Goal: Task Accomplishment & Management: Use online tool/utility

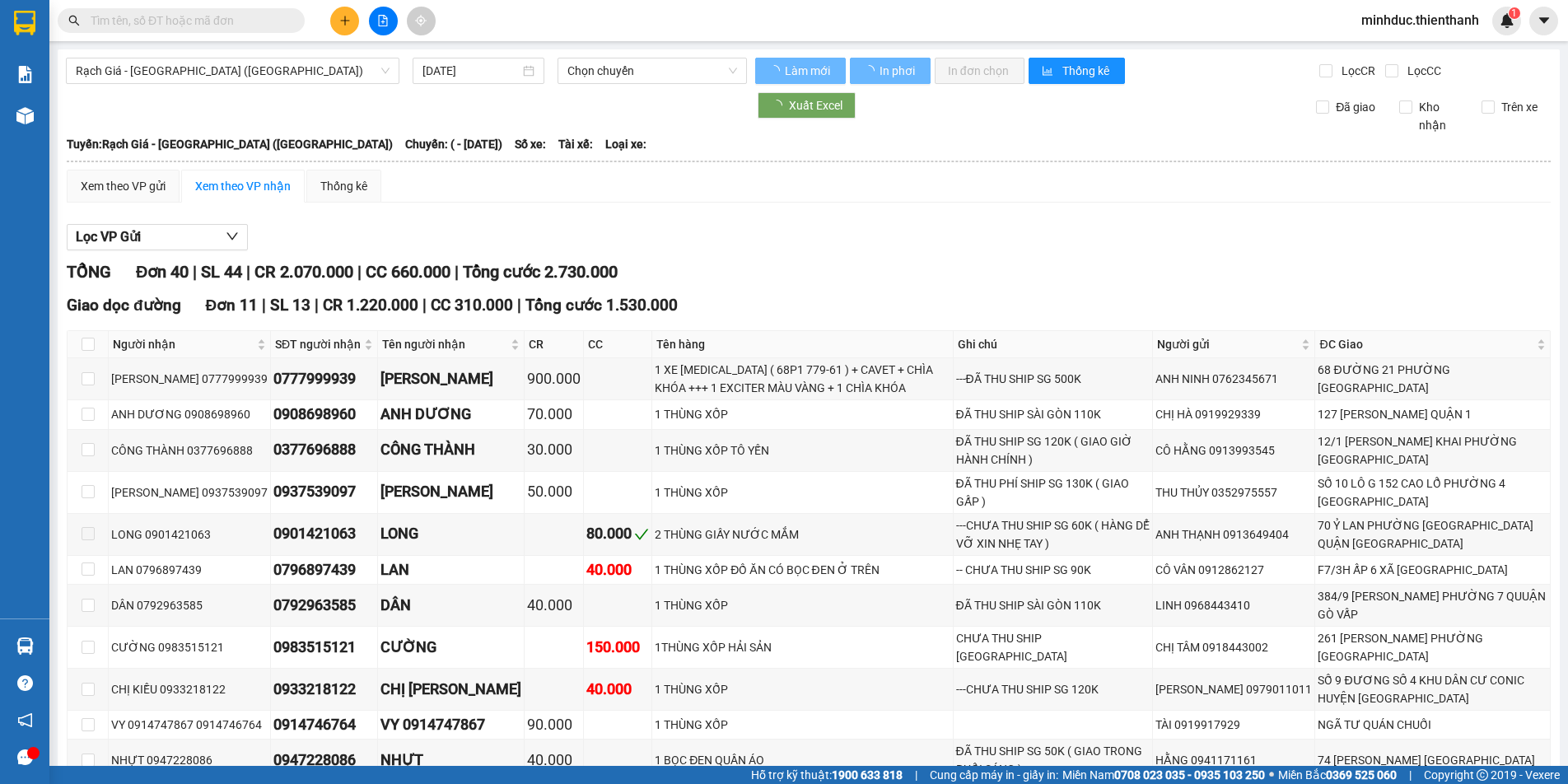
type input "[DATE]"
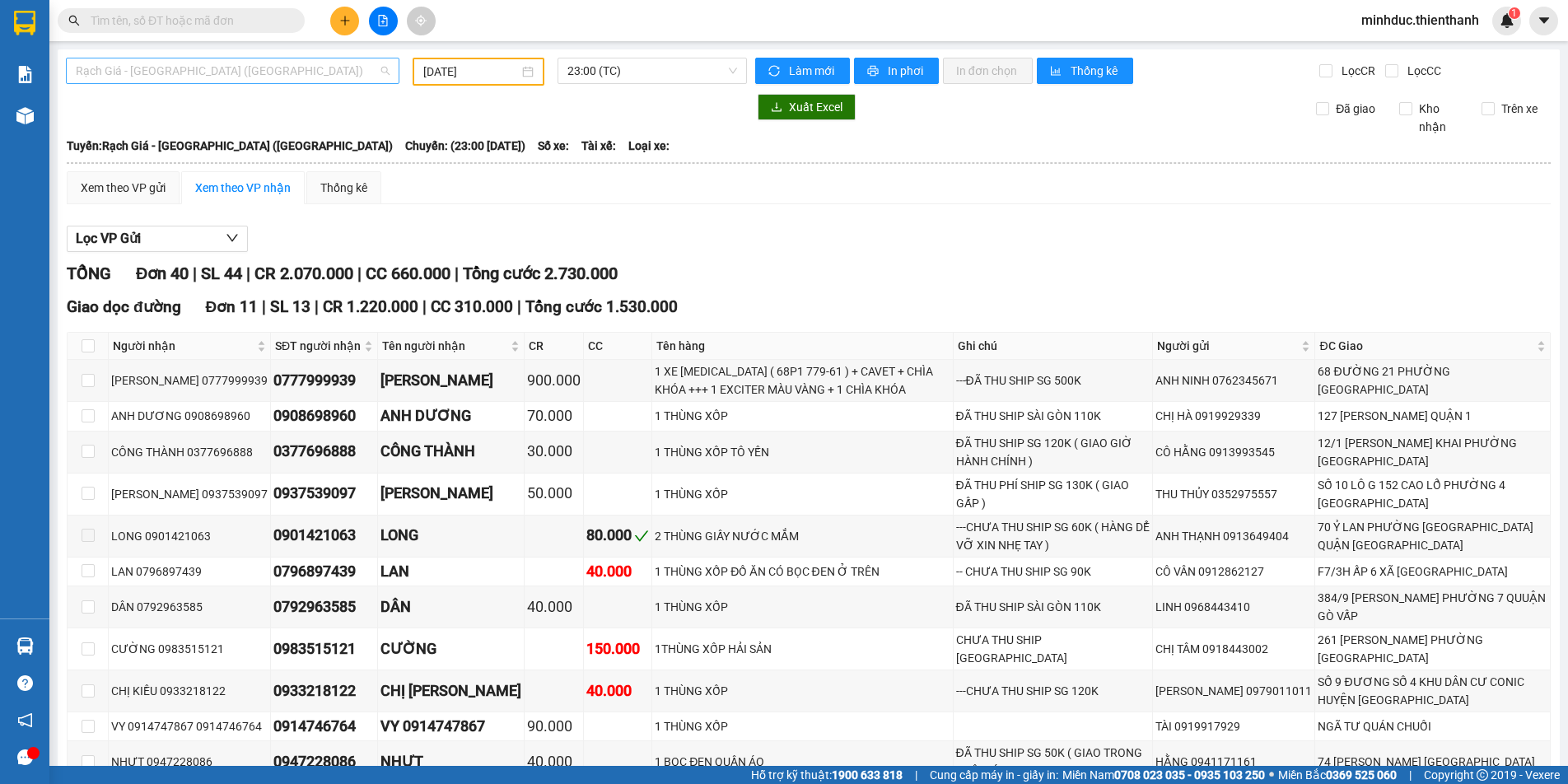
click at [295, 63] on span "Rạch Giá - [GEOGRAPHIC_DATA] ([GEOGRAPHIC_DATA])" at bounding box center [232, 70] width 313 height 24
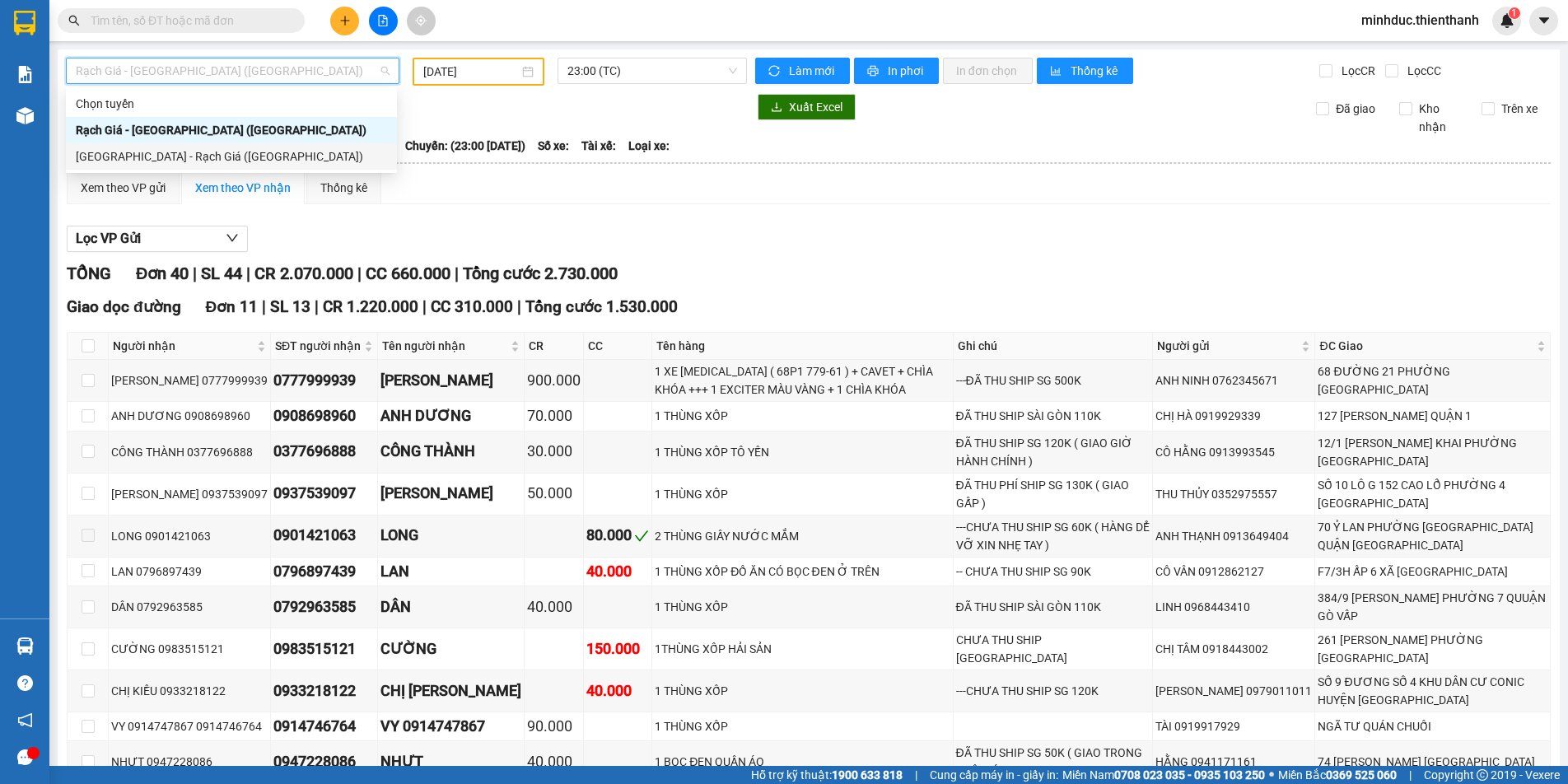
click at [140, 157] on div "[GEOGRAPHIC_DATA] - Rạch Giá ([GEOGRAPHIC_DATA])" at bounding box center [231, 157] width 312 height 18
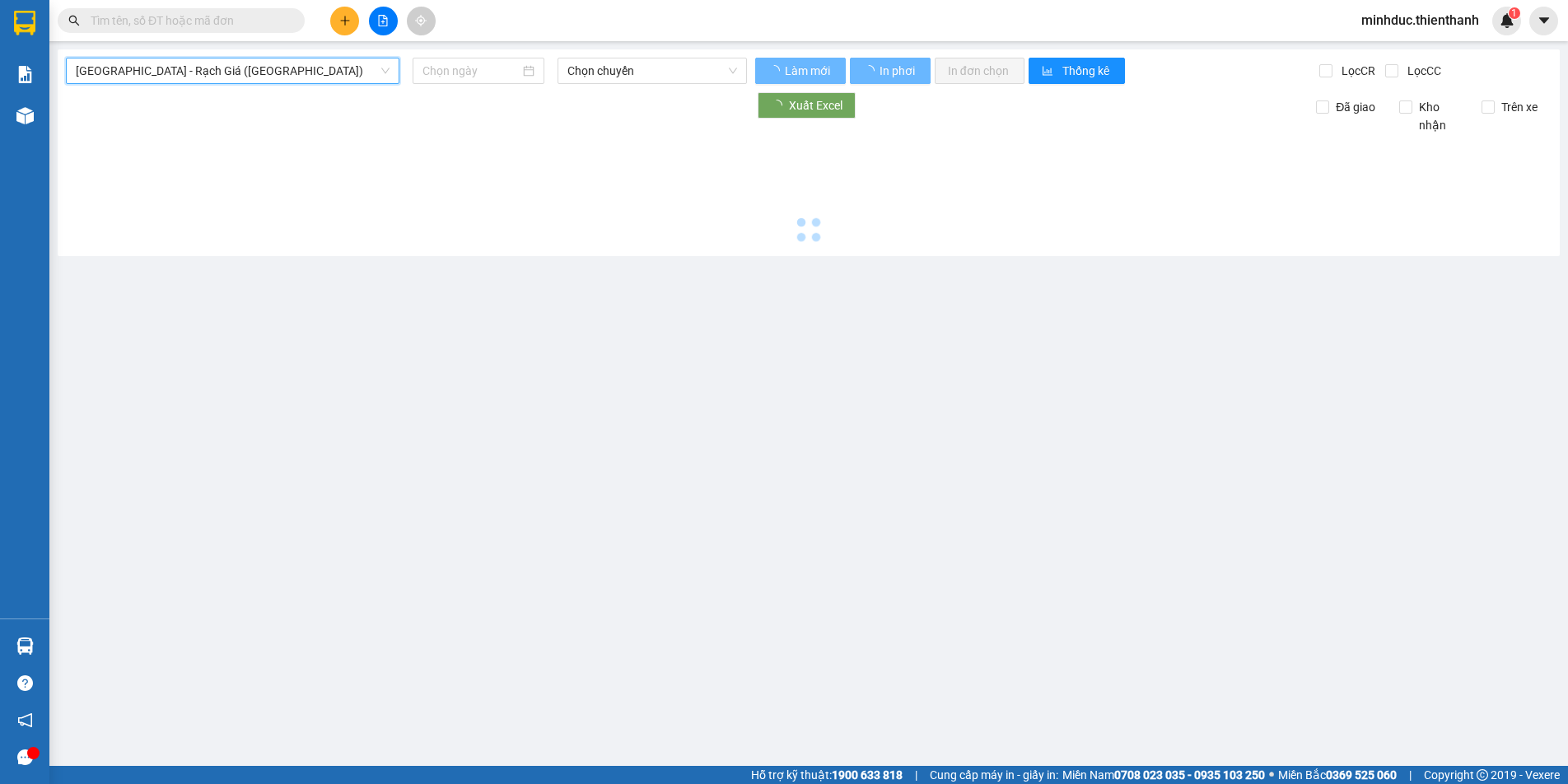
type input "[DATE]"
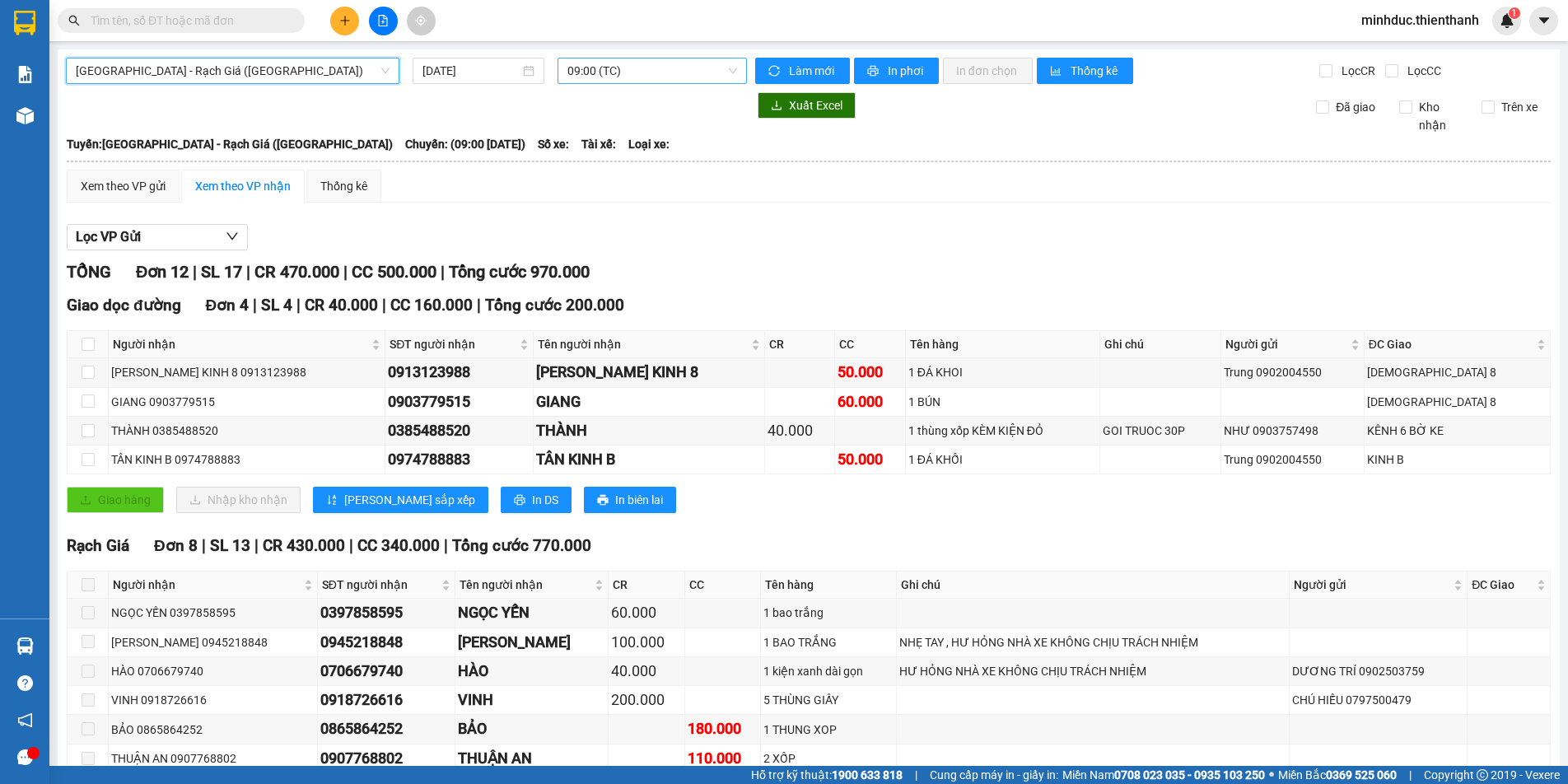
click at [626, 68] on span "09:00 (TC)" at bounding box center [652, 70] width 169 height 24
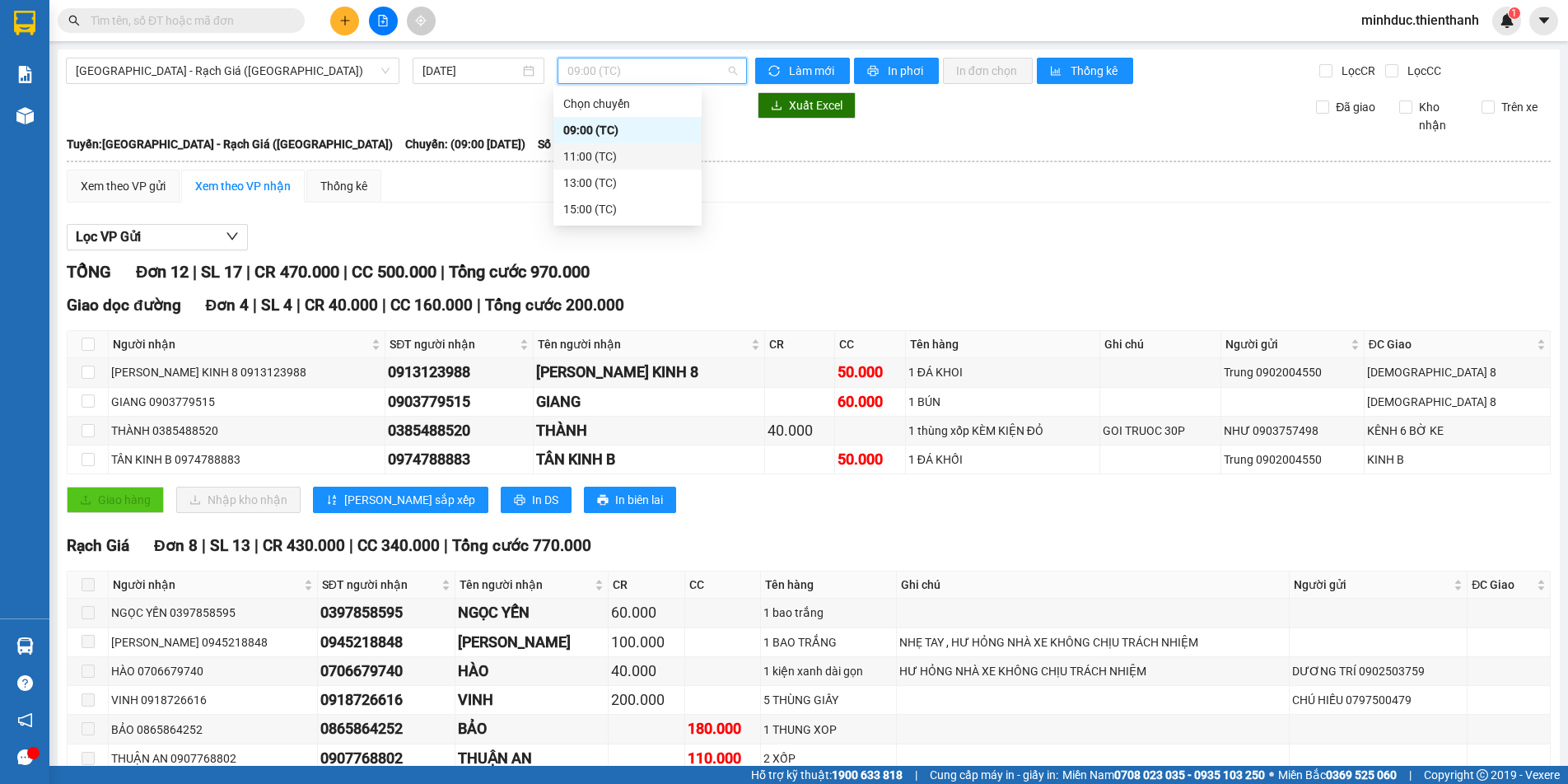
click at [593, 157] on div "11:00 (TC)" at bounding box center [628, 157] width 129 height 18
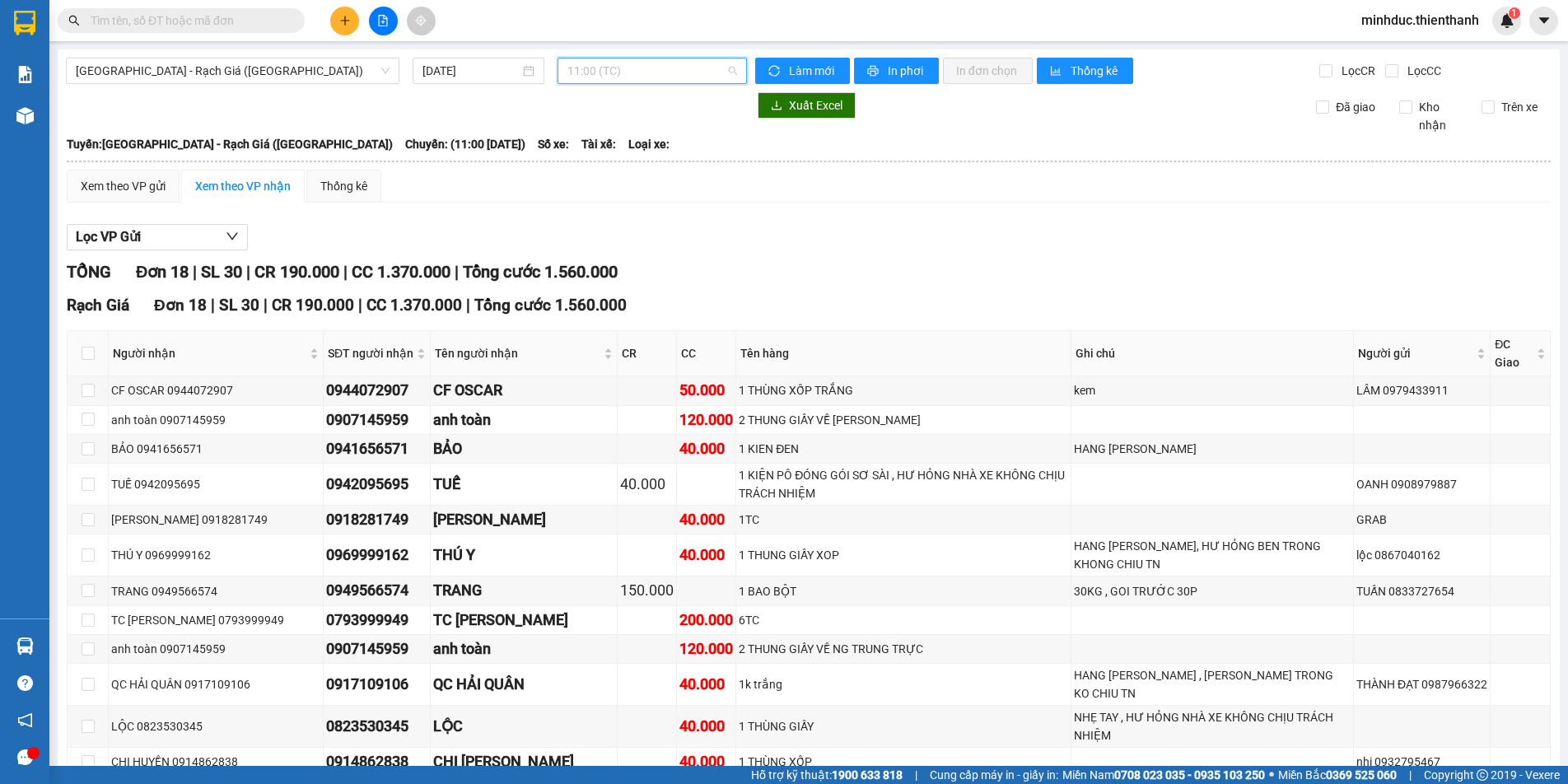
click at [654, 66] on span "11:00 (TC)" at bounding box center [652, 70] width 169 height 24
click at [592, 177] on div "13:00 (TC)" at bounding box center [628, 183] width 129 height 18
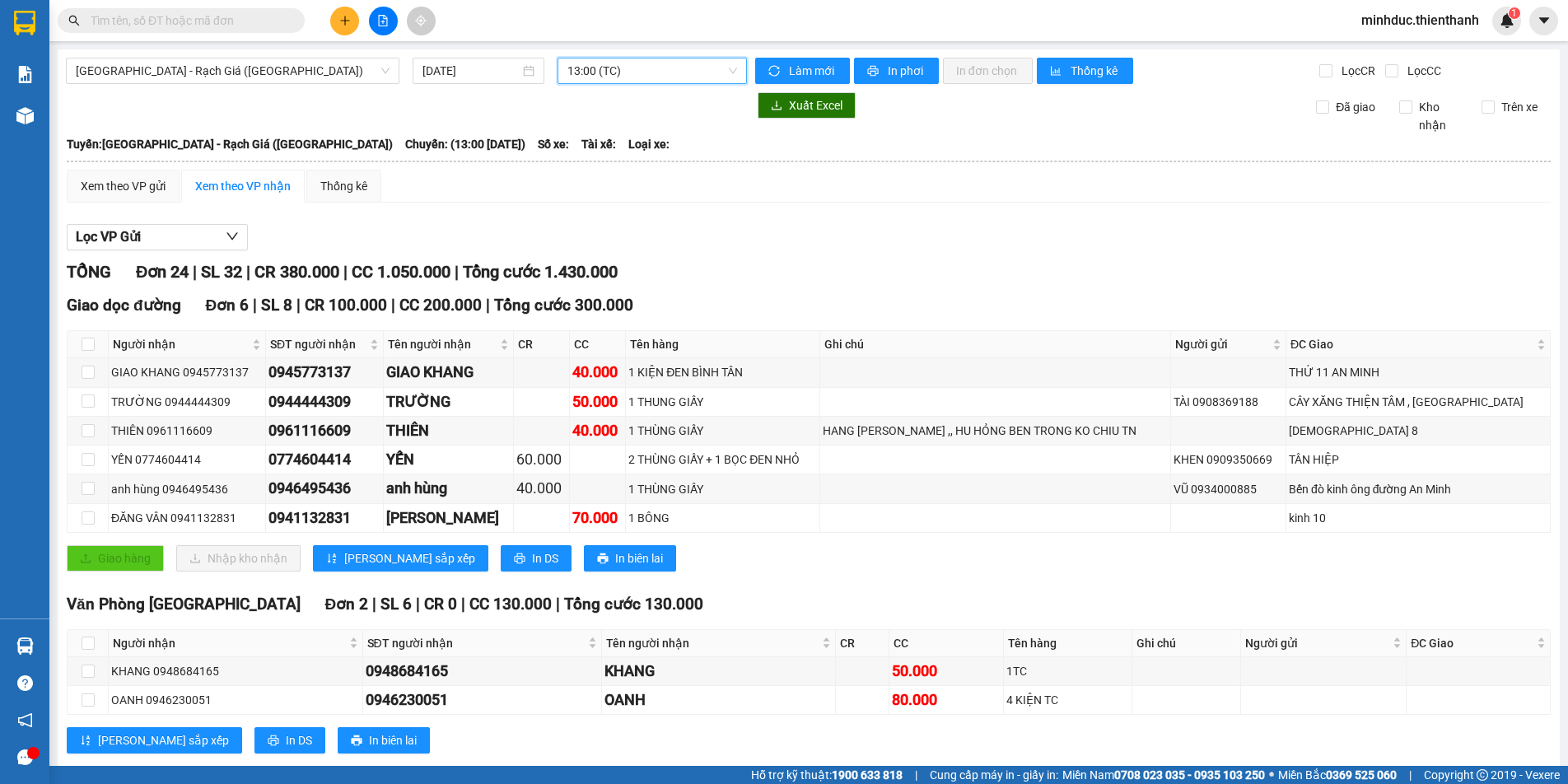
click at [672, 68] on span "13:00 (TC)" at bounding box center [652, 70] width 169 height 24
click at [579, 212] on div "15:00 (TC)" at bounding box center [628, 209] width 129 height 18
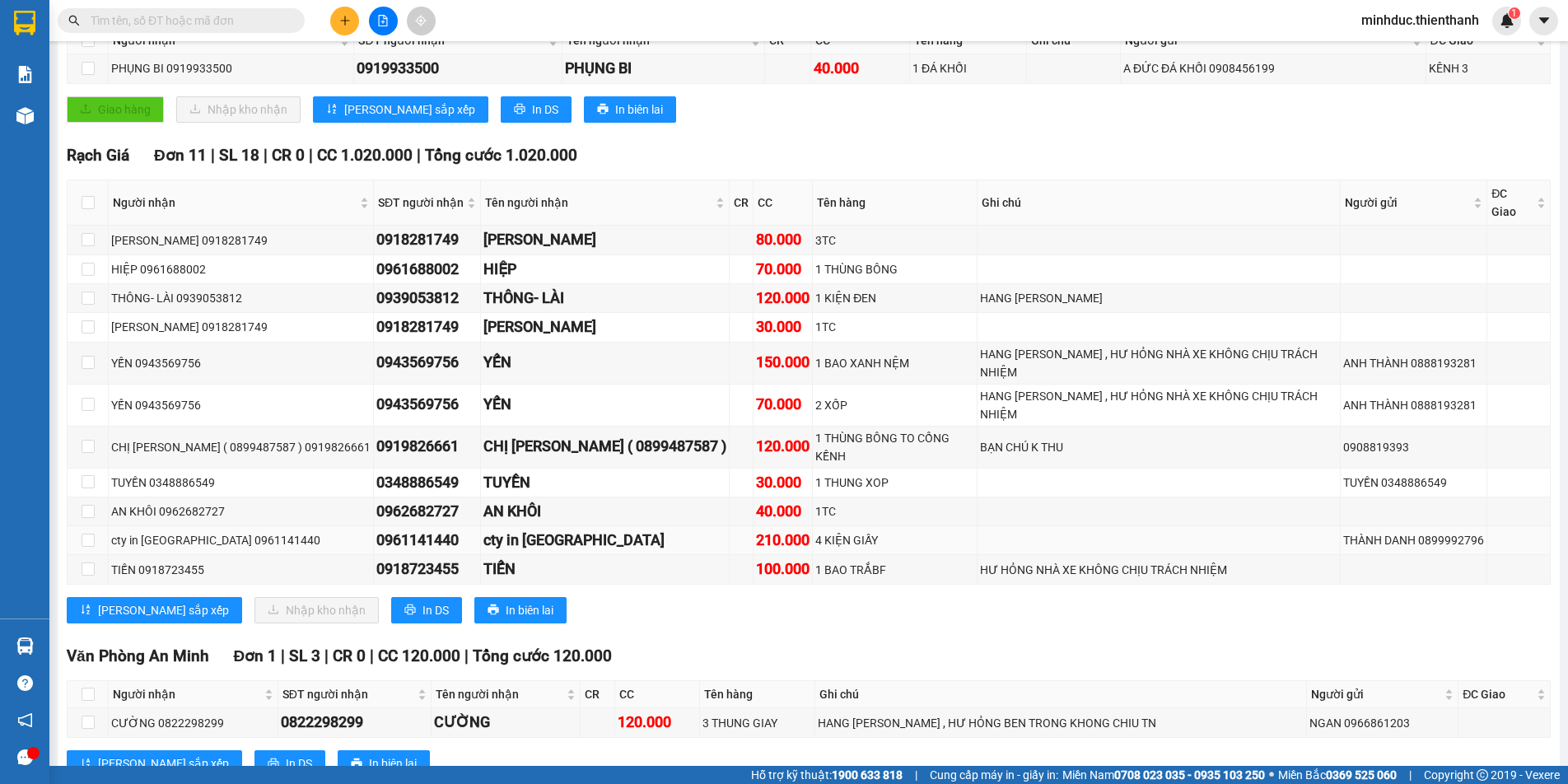
scroll to position [221, 0]
